Goal: Information Seeking & Learning: Learn about a topic

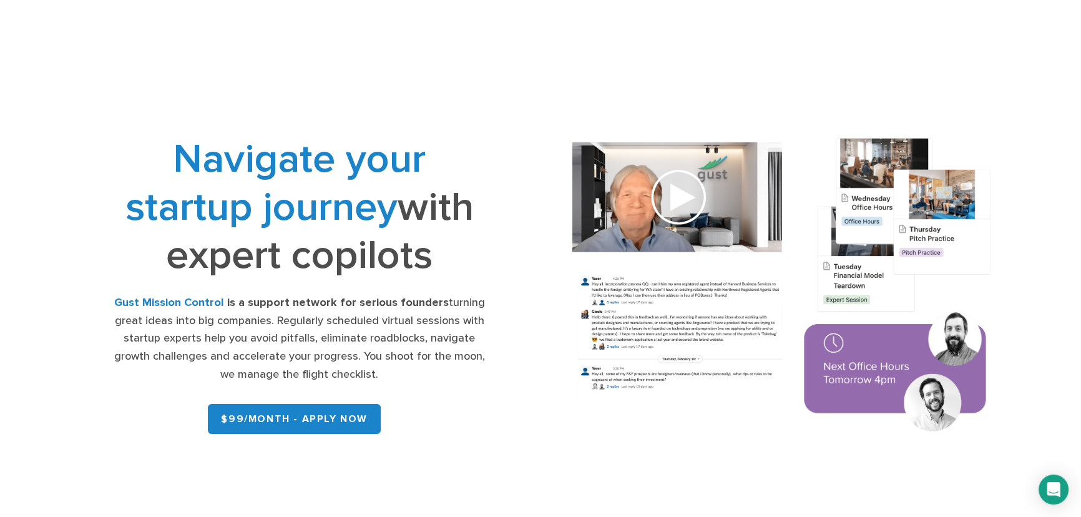
click at [439, 279] on div "Navigate your startup journey with expert copilots Gust Mission Control is a su…" at bounding box center [299, 287] width 371 height 304
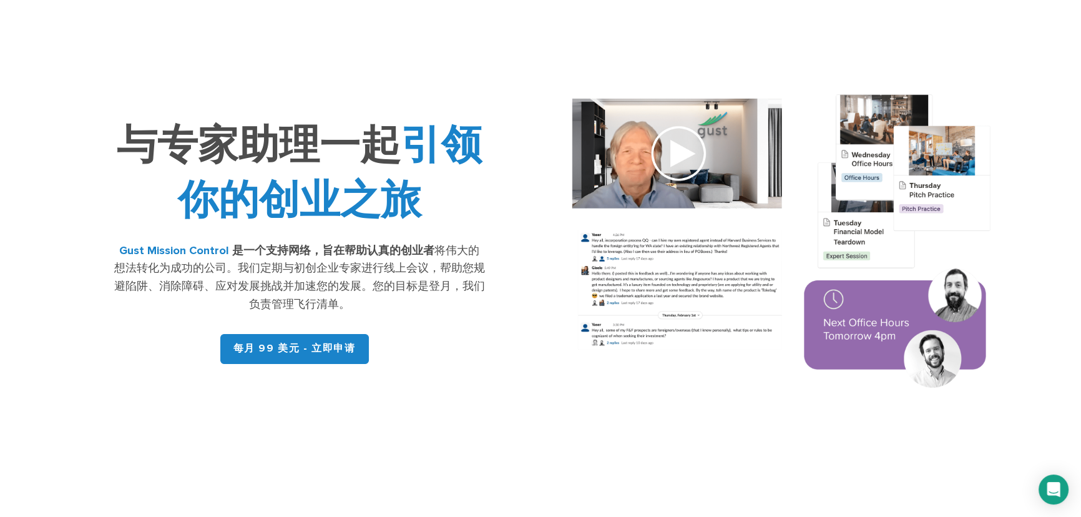
scroll to position [56, 0]
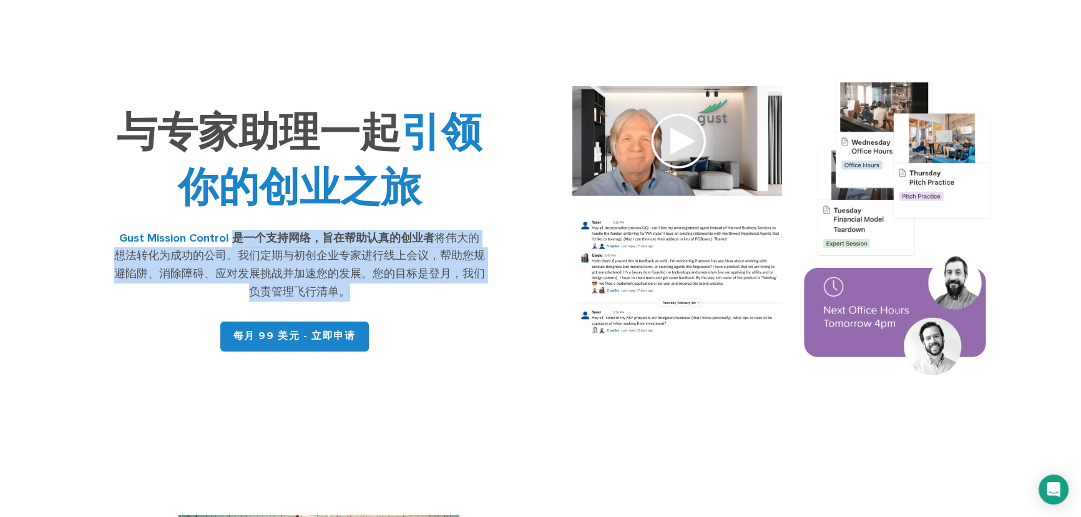
drag, startPoint x: 356, startPoint y: 300, endPoint x: 226, endPoint y: 243, distance: 141.7
click at [226, 243] on div "Gust Mission Control 是一个支持网络，旨在帮助认真的创业者 将伟大的想法转化为成功的公司。我们定期与初创企业专家进行线上会议，帮助您规避陷…" at bounding box center [299, 266] width 371 height 72
click at [232, 243] on font "是一个支持网络，旨在帮助认真的创业者" at bounding box center [333, 238] width 202 height 13
drag, startPoint x: 231, startPoint y: 241, endPoint x: 423, endPoint y: 288, distance: 197.8
click at [423, 288] on div "Gust Mission Control 是一个支持网络，旨在帮助认真的创业者 将伟大的想法转化为成功的公司。我们定期与初创企业专家进行线上会议，帮助您规避陷…" at bounding box center [299, 266] width 371 height 72
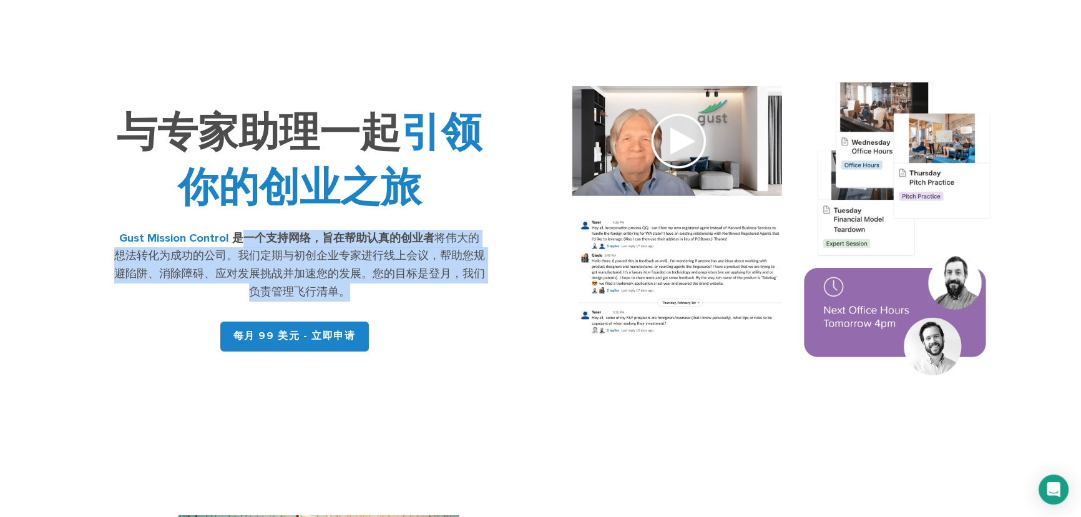
click at [423, 288] on div "Gust Mission Control 是一个支持网络，旨在帮助认真的创业者 将伟大的想法转化为成功的公司。我们定期与初创企业专家进行线上会议，帮助您规避陷…" at bounding box center [299, 266] width 371 height 72
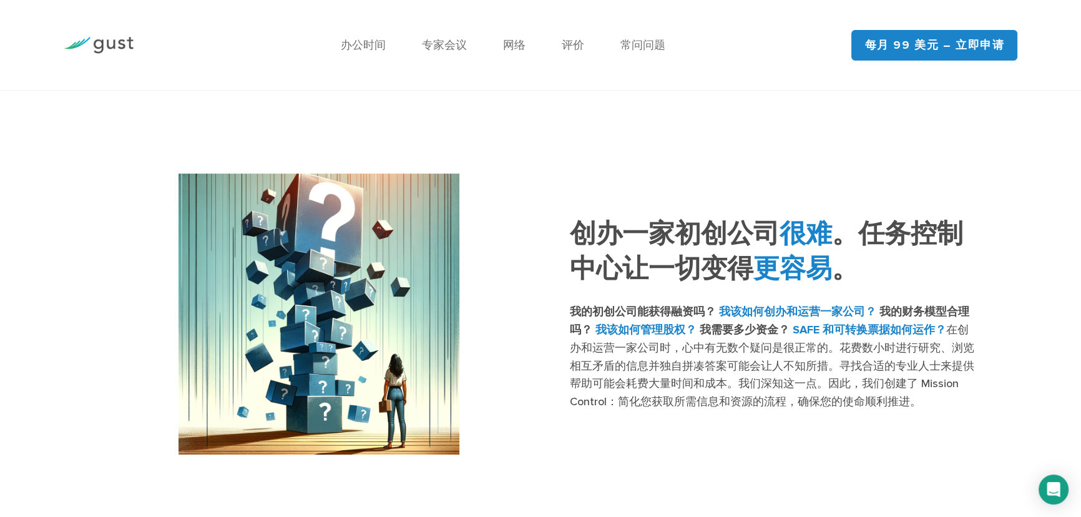
scroll to position [454, 0]
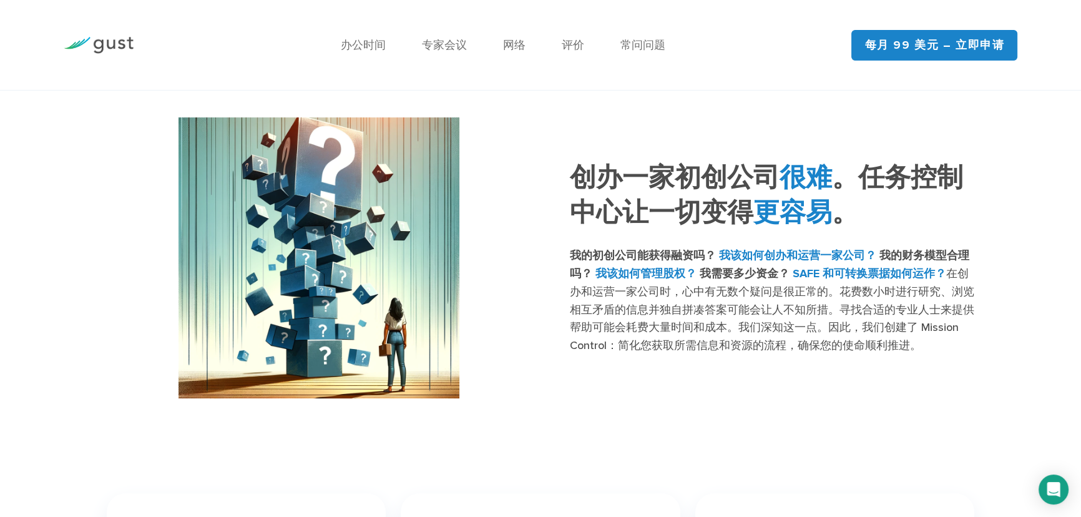
drag, startPoint x: 554, startPoint y: 364, endPoint x: 677, endPoint y: 388, distance: 125.7
click at [677, 388] on div "创办一家初创公司 很难 。任务控制中心让一切变得 更容易 。 我的初创公司能获得融资吗？ 我该如何创办和运营一家公司？ 我的财务模型合理吗？ 我该如何管理股权…" at bounding box center [540, 257] width 886 height 281
click at [754, 345] on font "在创办和运营一家公司时，心中有无数个疑问是很正常的。花费数小时进行研究、浏览相互矛盾的信息并独自拼凑答案可能会让人不知所措。寻找合适的专业人士来提供帮助可能会…" at bounding box center [772, 309] width 404 height 85
drag, startPoint x: 675, startPoint y: 260, endPoint x: 688, endPoint y: 258, distance: 13.2
click at [688, 258] on font "我的初创公司能获得融资吗？" at bounding box center [643, 255] width 146 height 13
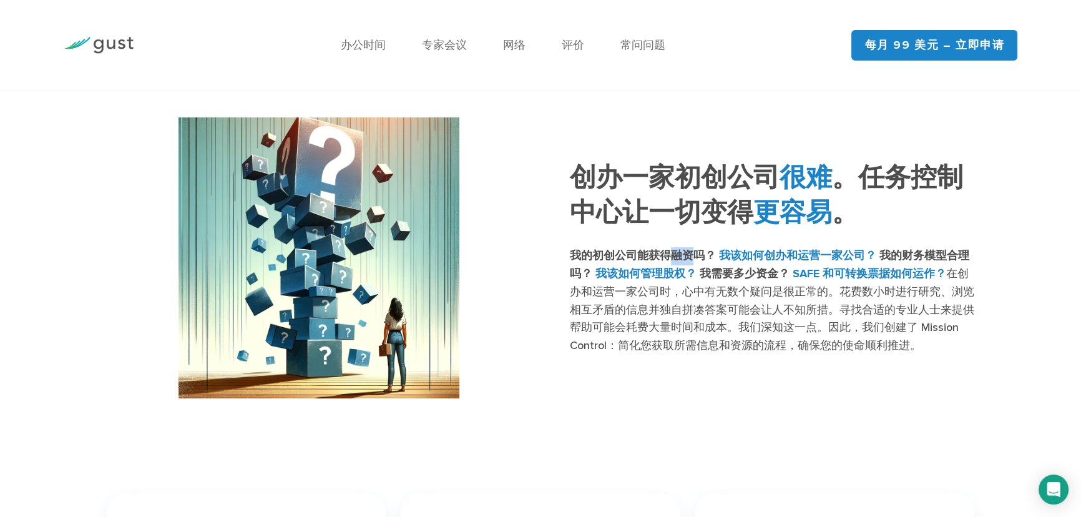
click at [688, 258] on font "我的初创公司能获得融资吗？" at bounding box center [643, 255] width 146 height 13
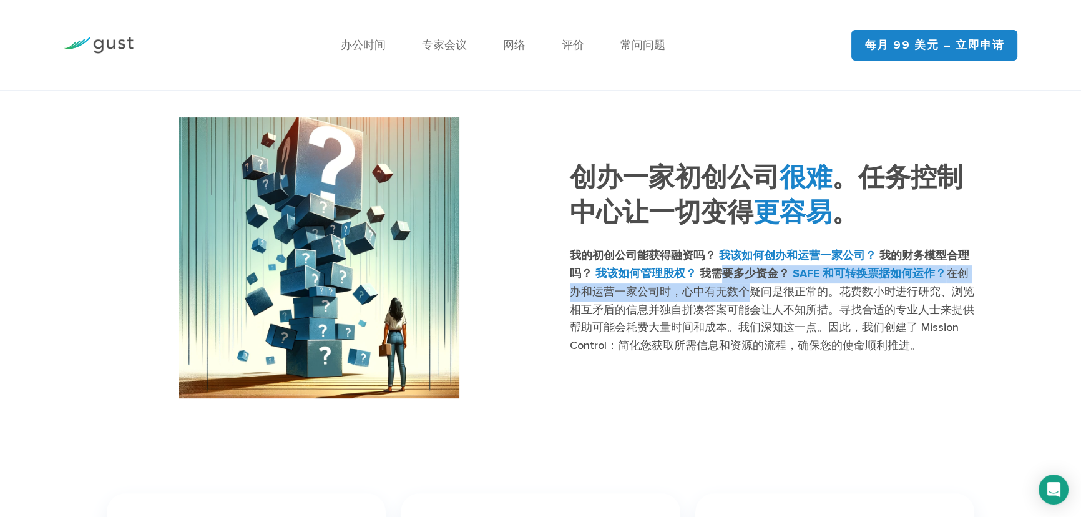
drag, startPoint x: 716, startPoint y: 280, endPoint x: 750, endPoint y: 301, distance: 39.5
click at [749, 300] on p "我的初创公司能获得融资吗？ 我该如何创办和运营一家公司？ 我的财务模型合理吗？ 我该如何管理股权？ 我需要多少资金？ SAFE 和可转换票据如何运作？ 在创办…" at bounding box center [772, 301] width 404 height 108
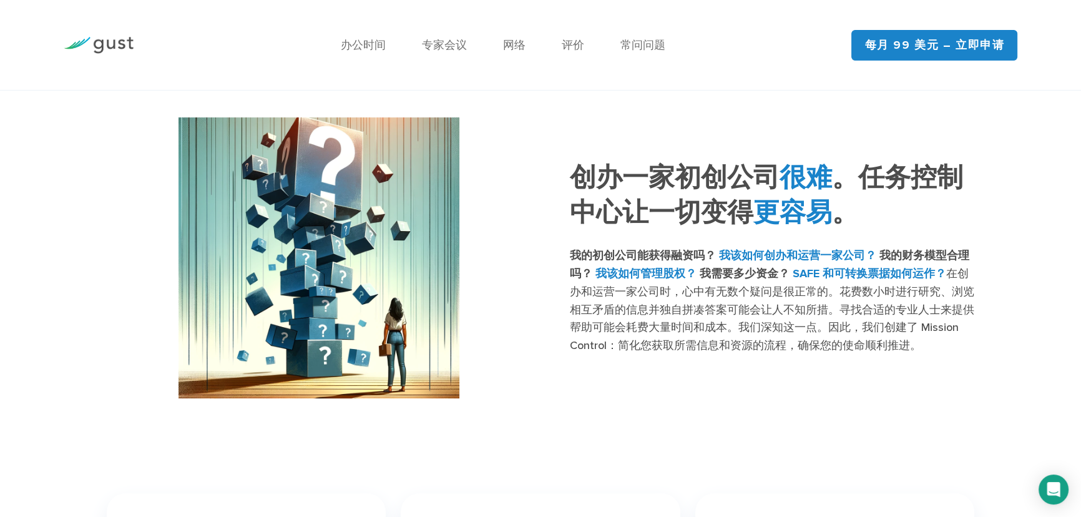
click at [751, 305] on p "我的初创公司能获得融资吗？ 我该如何创办和运营一家公司？ 我的财务模型合理吗？ 我该如何管理股权？ 我需要多少资金？ SAFE 和可转换票据如何运作？ 在创办…" at bounding box center [772, 301] width 404 height 108
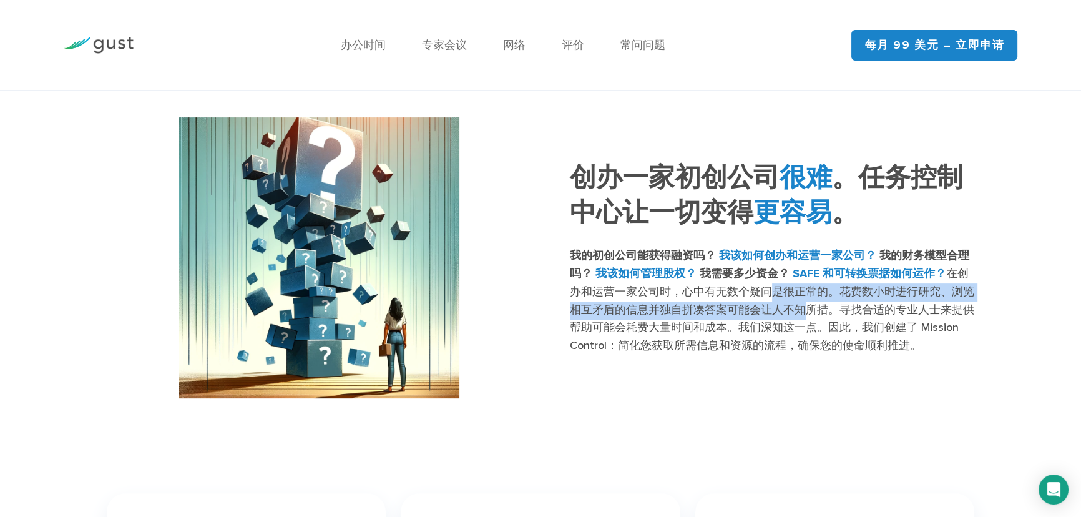
drag, startPoint x: 769, startPoint y: 293, endPoint x: 808, endPoint y: 313, distance: 43.3
click at [808, 313] on font "在创办和运营一家公司时，心中有无数个疑问是很正常的。花费数小时进行研究、浏览相互矛盾的信息并独自拼凑答案可能会让人不知所措。寻找合适的专业人士来提供帮助可能会…" at bounding box center [772, 309] width 404 height 85
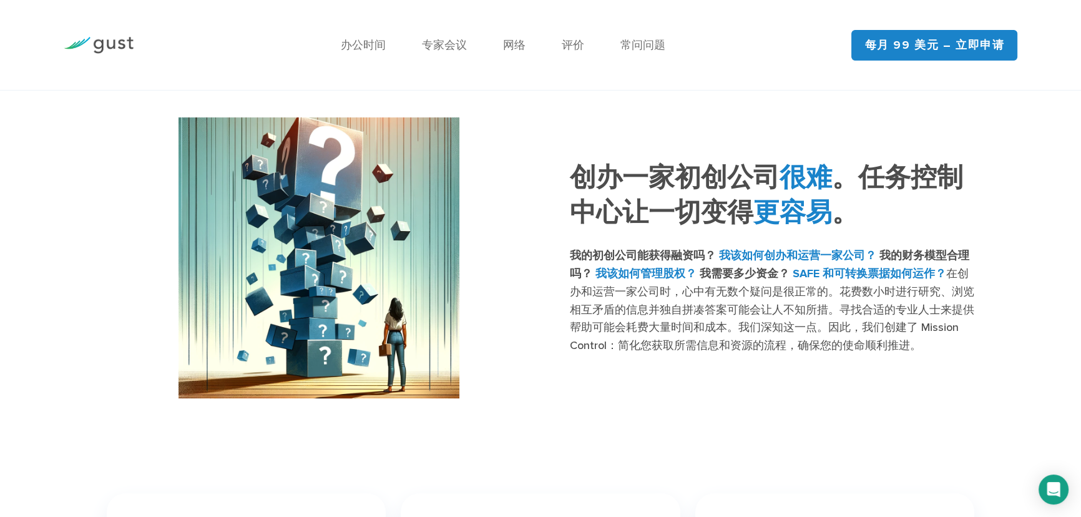
drag, startPoint x: 816, startPoint y: 318, endPoint x: 829, endPoint y: 327, distance: 16.3
click at [817, 319] on font "在创办和运营一家公司时，心中有无数个疑问是很正常的。花费数小时进行研究、浏览相互矛盾的信息并独自拼凑答案可能会让人不知所措。寻找合适的专业人士来提供帮助可能会…" at bounding box center [772, 309] width 404 height 85
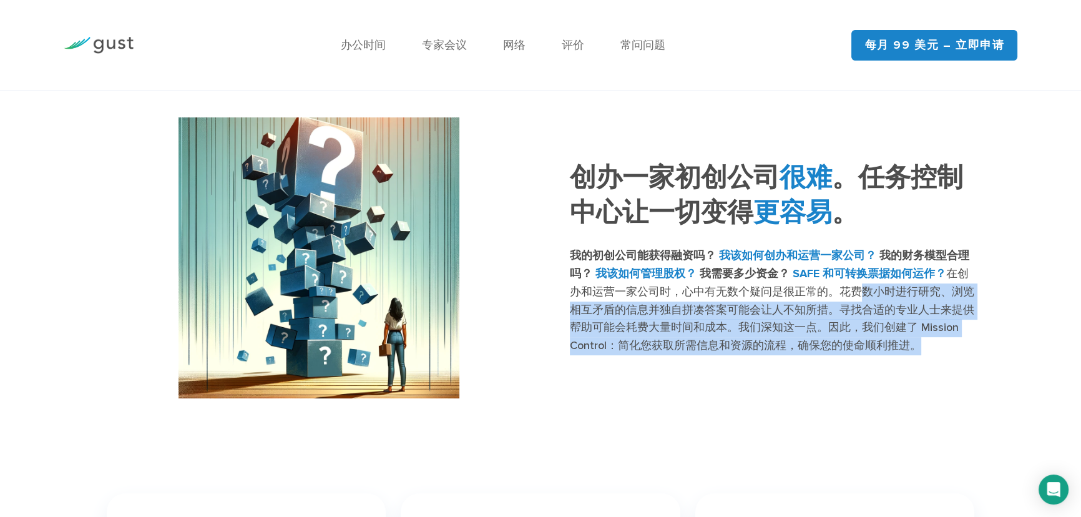
drag, startPoint x: 934, startPoint y: 346, endPoint x: 824, endPoint y: 295, distance: 121.7
click at [826, 295] on p "我的初创公司能获得融资吗？ 我该如何创办和运营一家公司？ 我的财务模型合理吗？ 我该如何管理股权？ 我需要多少资金？ SAFE 和可转换票据如何运作？ 在创办…" at bounding box center [772, 301] width 404 height 108
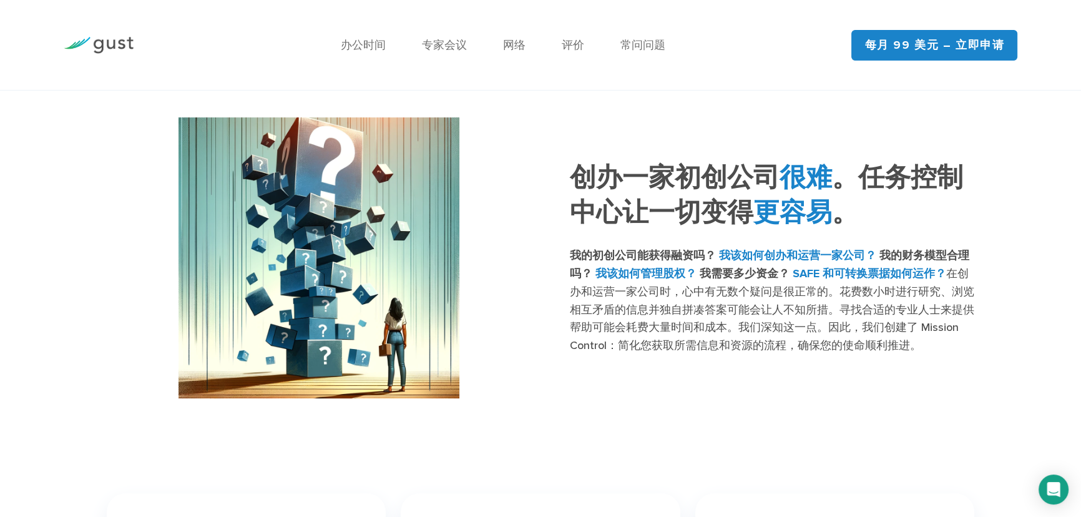
click at [821, 302] on p "我的初创公司能获得融资吗？ 我该如何创办和运营一家公司？ 我的财务模型合理吗？ 我该如何管理股权？ 我需要多少资金？ SAFE 和可转换票据如何运作？ 在创办…" at bounding box center [772, 301] width 404 height 108
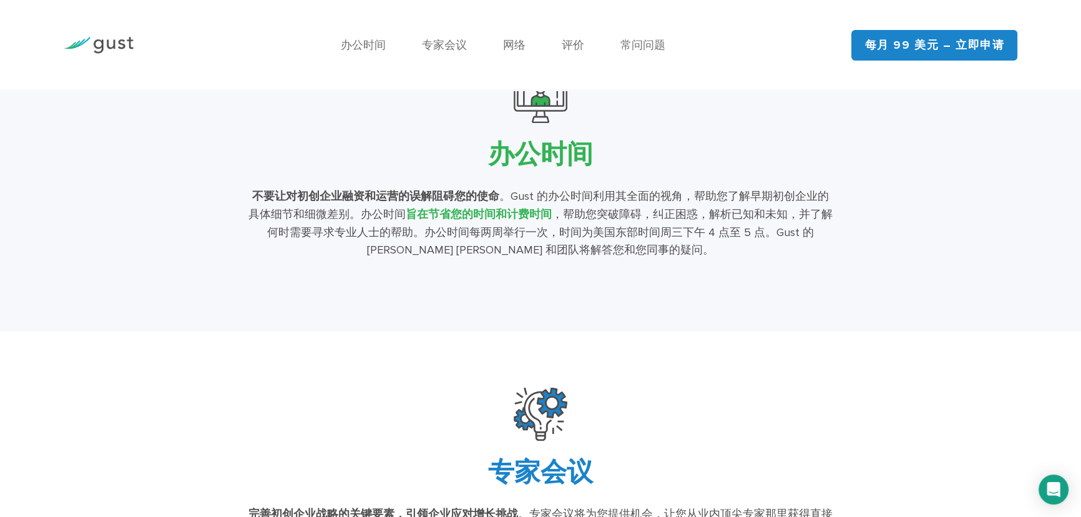
scroll to position [2269, 0]
